Goal: Information Seeking & Learning: Stay updated

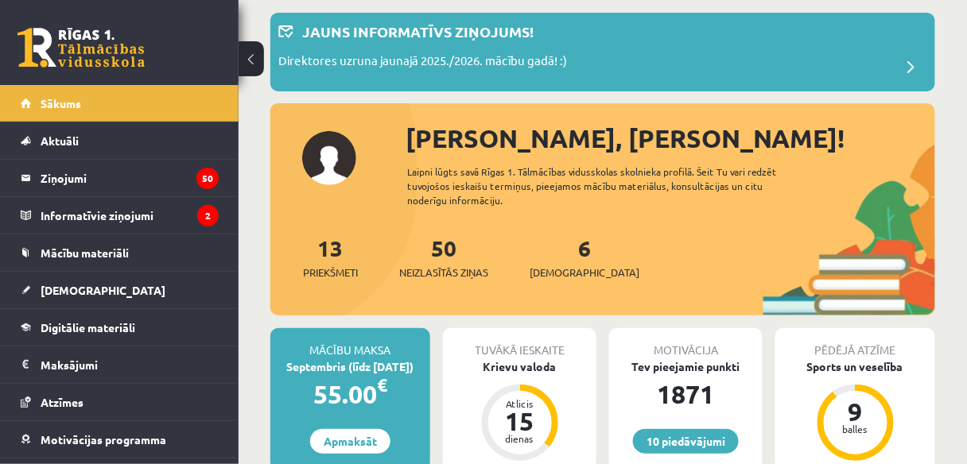
scroll to position [41, 0]
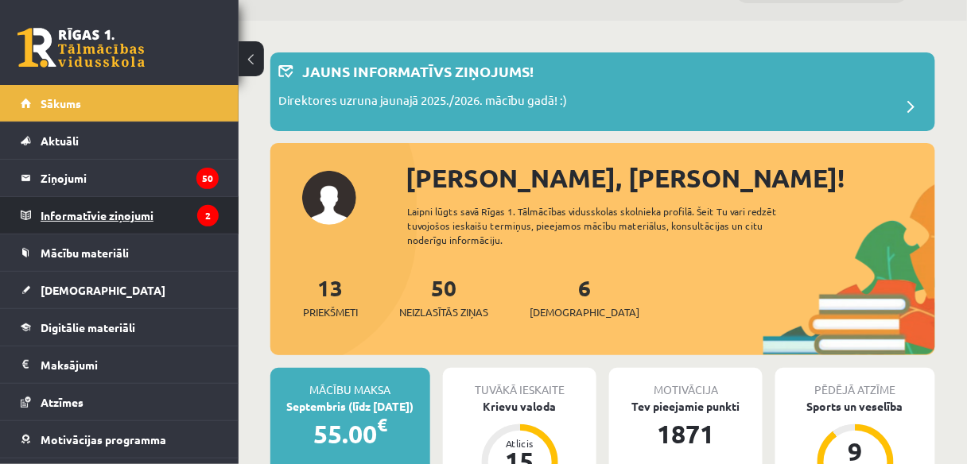
click at [152, 212] on legend "Informatīvie ziņojumi 2" at bounding box center [130, 215] width 178 height 37
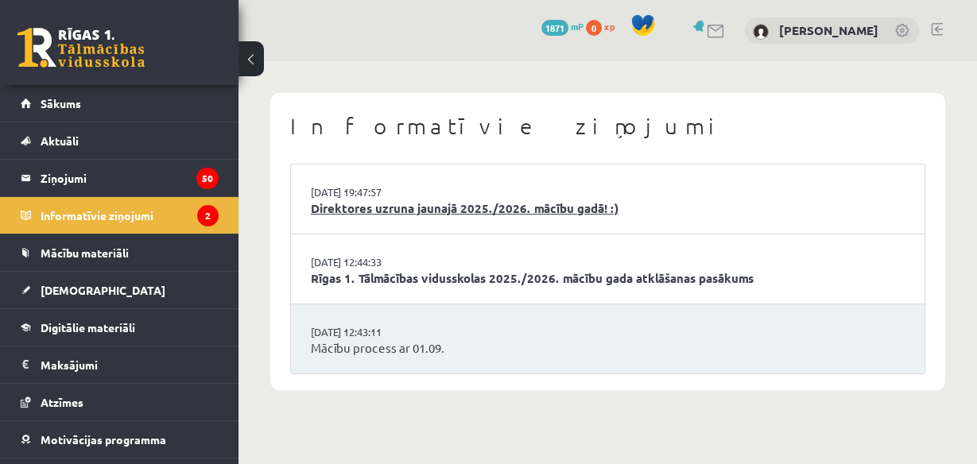
click at [361, 212] on link "Direktores uzruna jaunajā 2025./2026. mācību gadā! :)" at bounding box center [608, 209] width 594 height 18
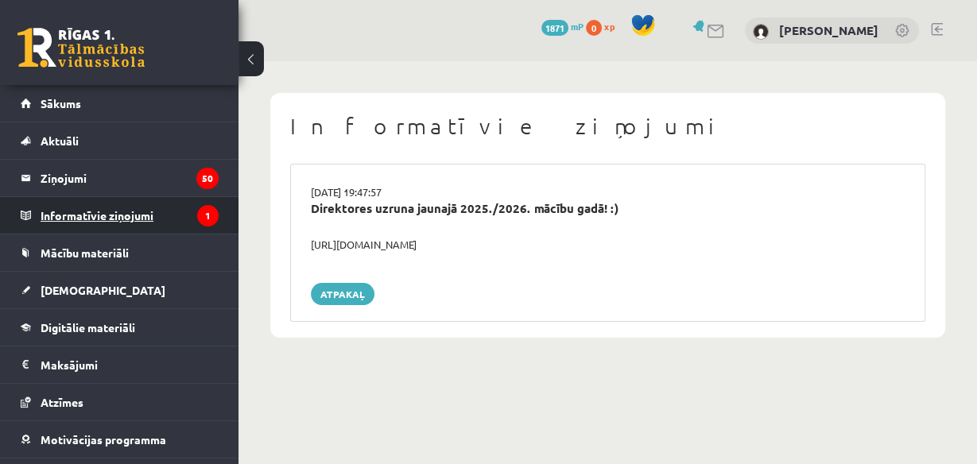
click at [184, 211] on legend "Informatīvie ziņojumi 1" at bounding box center [130, 215] width 178 height 37
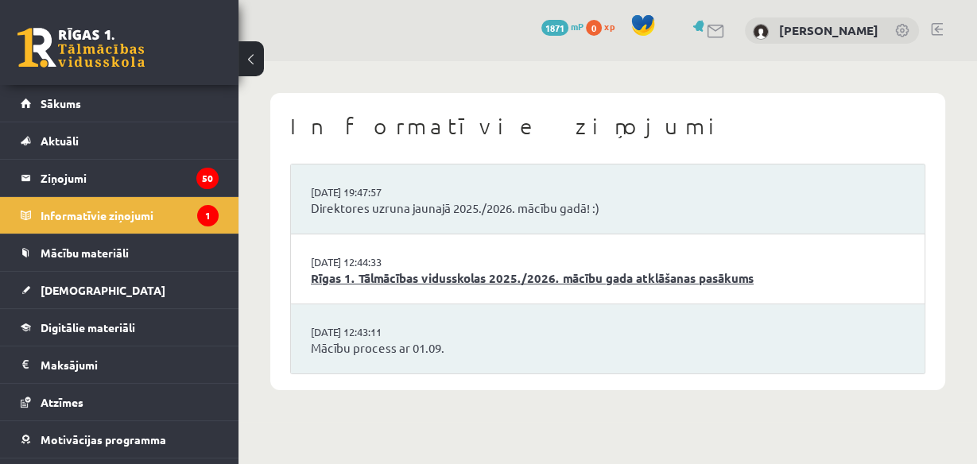
click at [421, 282] on link "Rīgas 1. Tālmācības vidusskolas 2025./2026. mācību gada atklāšanas pasākums" at bounding box center [608, 279] width 594 height 18
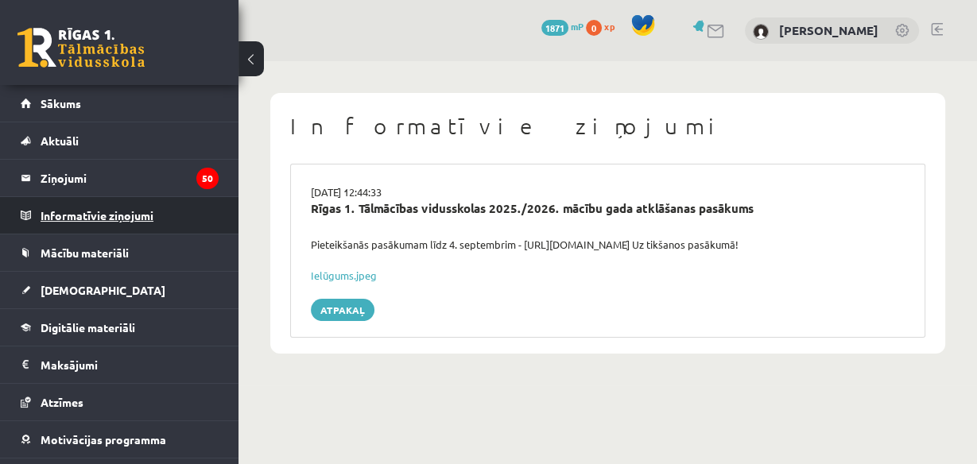
click at [179, 210] on legend "Informatīvie ziņojumi 0" at bounding box center [130, 215] width 178 height 37
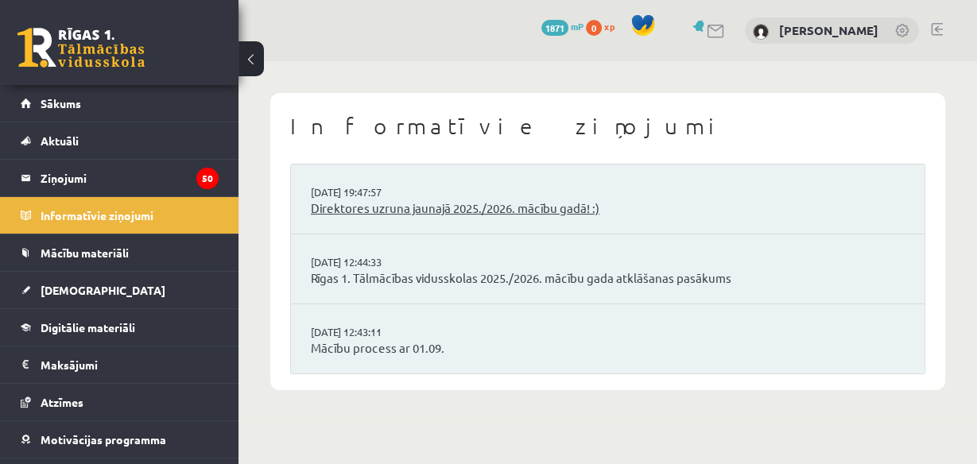
click at [375, 208] on link "Direktores uzruna jaunajā 2025./2026. mācību gadā! :)" at bounding box center [608, 209] width 594 height 18
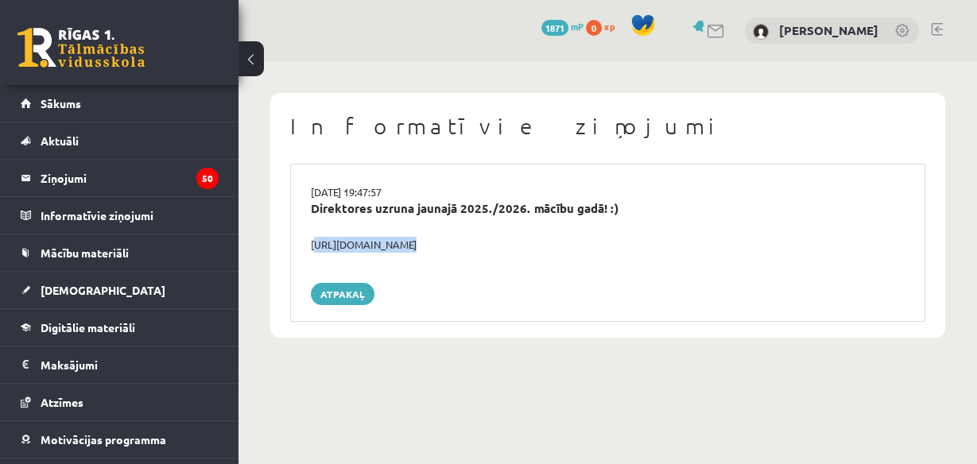
drag, startPoint x: 311, startPoint y: 245, endPoint x: 576, endPoint y: 253, distance: 264.9
click at [576, 253] on div "29.08.2025 19:47:57 Direktores uzruna jaunajā 2025./2026. mācību gadā! :) https…" at bounding box center [607, 243] width 635 height 158
copy div "[URL][DOMAIN_NAME]"
click at [175, 117] on link "Sākums" at bounding box center [120, 103] width 198 height 37
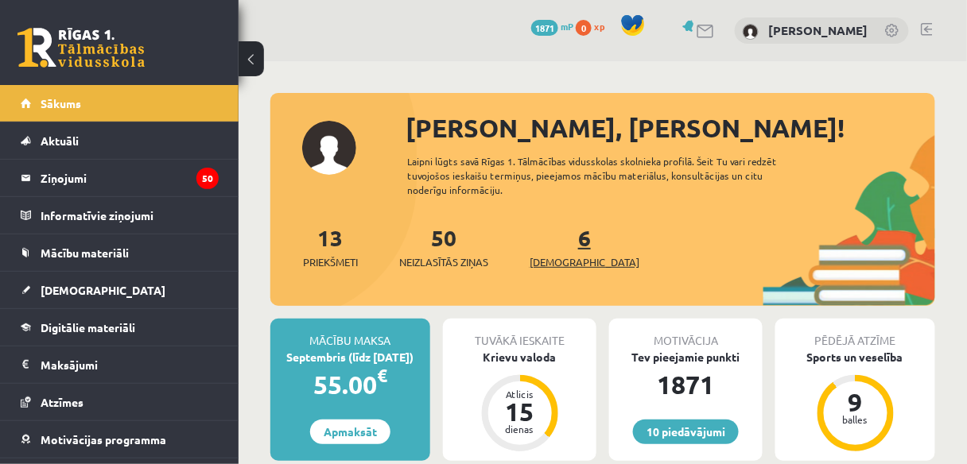
click at [559, 249] on link "6 Ieskaites" at bounding box center [585, 246] width 110 height 47
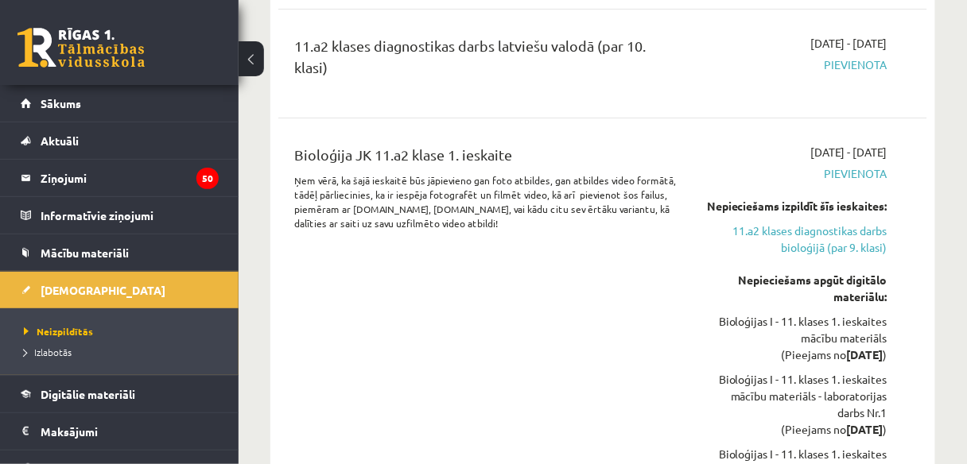
scroll to position [3069, 0]
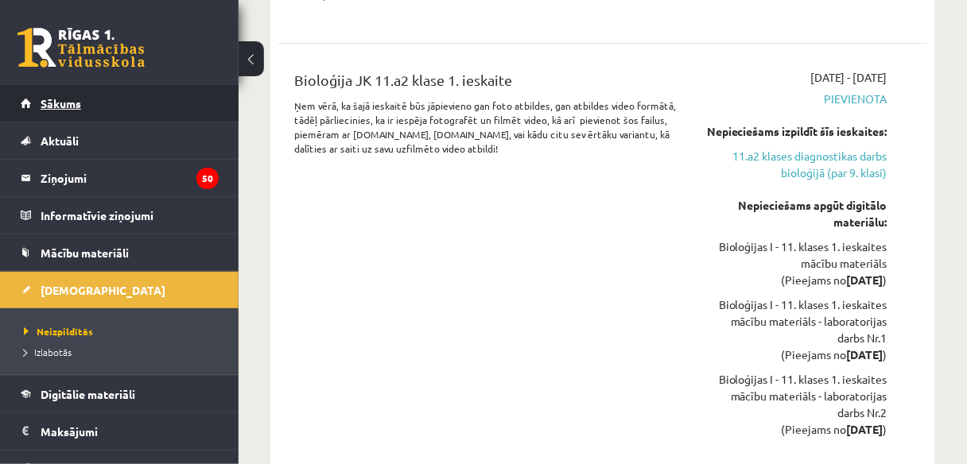
click at [171, 100] on link "Sākums" at bounding box center [120, 103] width 198 height 37
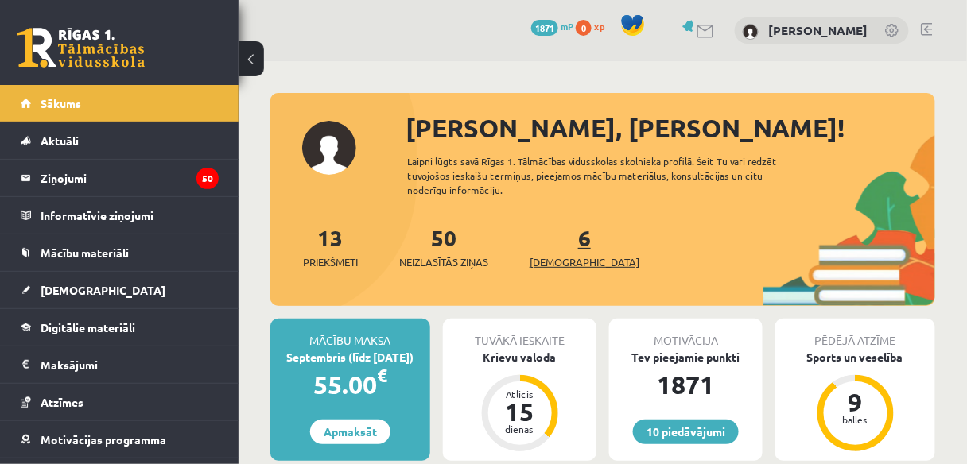
click at [568, 261] on span "[DEMOGRAPHIC_DATA]" at bounding box center [585, 262] width 110 height 16
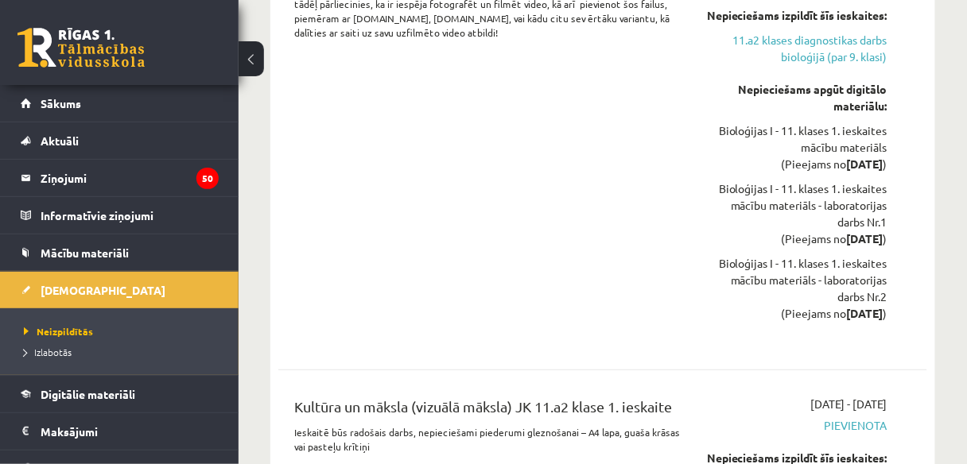
scroll to position [3185, 0]
